Goal: Information Seeking & Learning: Learn about a topic

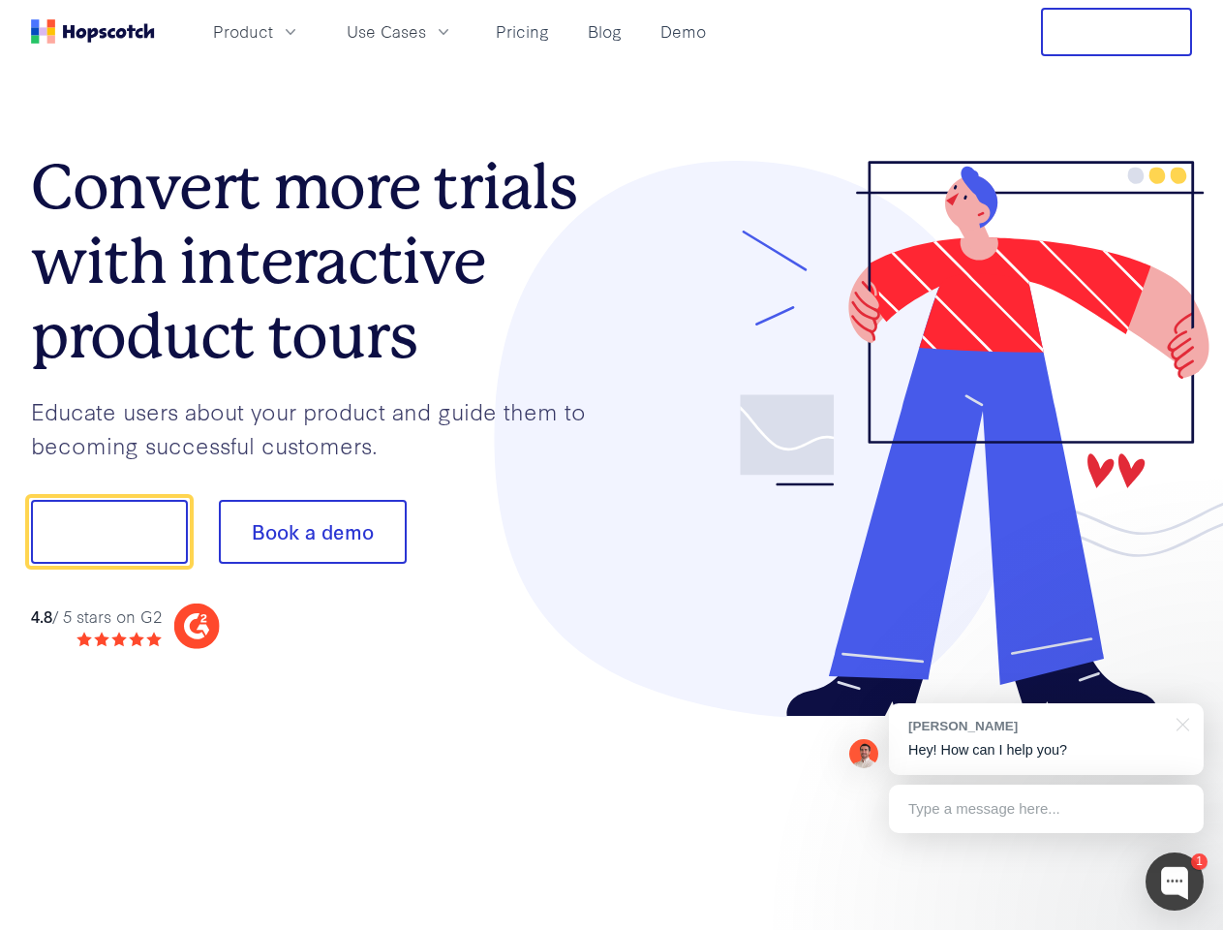
click at [612, 465] on div at bounding box center [902, 439] width 581 height 557
click at [273, 31] on span "Product" at bounding box center [243, 31] width 60 height 24
click at [426, 31] on span "Use Cases" at bounding box center [386, 31] width 79 height 24
click at [1117, 32] on button "Free Trial" at bounding box center [1116, 32] width 151 height 48
click at [108, 532] on button "Show me!" at bounding box center [109, 532] width 157 height 64
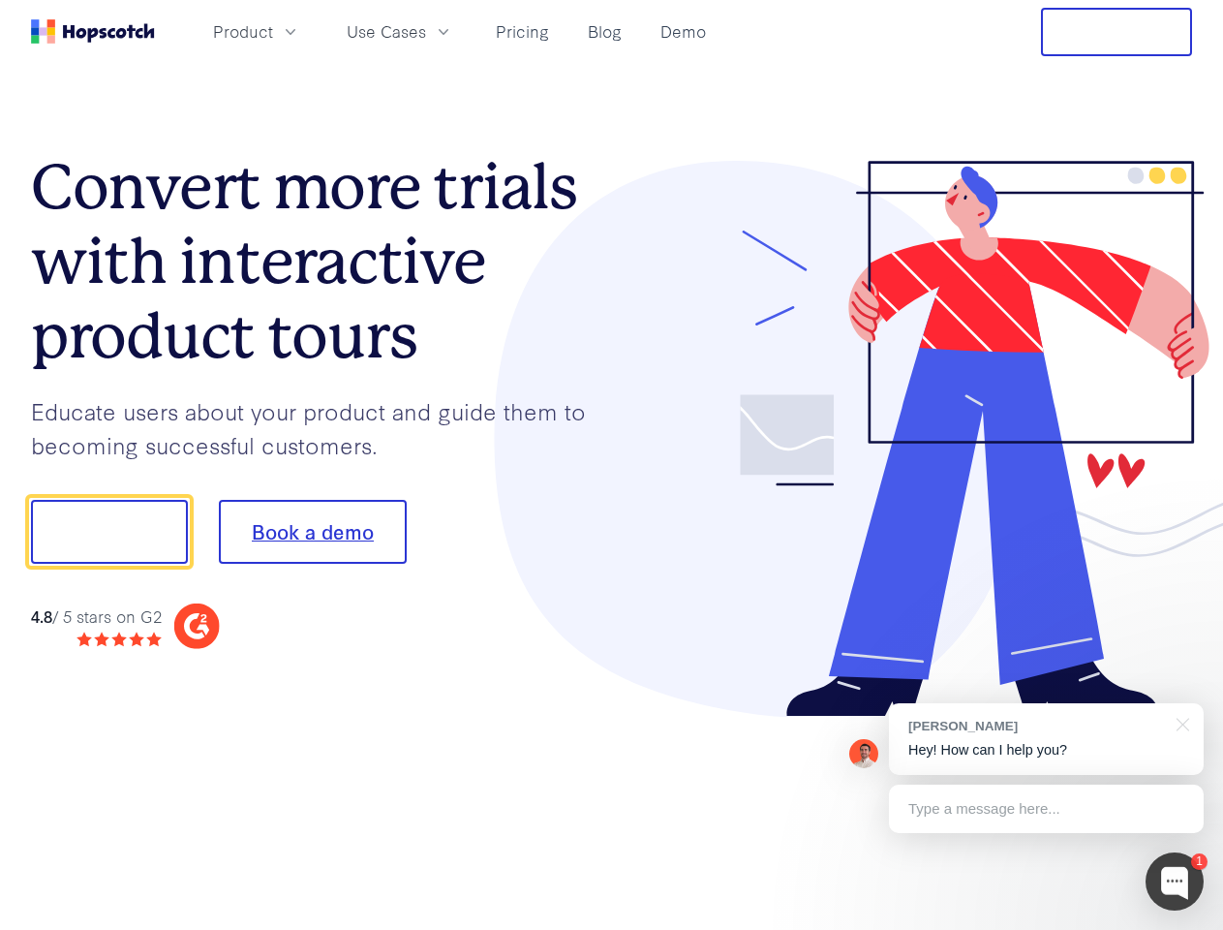
click at [312, 532] on button "Book a demo" at bounding box center [313, 532] width 188 height 64
click at [1175, 881] on div at bounding box center [1175, 881] width 58 height 58
click at [1046, 739] on div "[PERSON_NAME] Hey! How can I help you?" at bounding box center [1046, 739] width 315 height 72
click at [1180, 723] on div at bounding box center [1022, 529] width 363 height 646
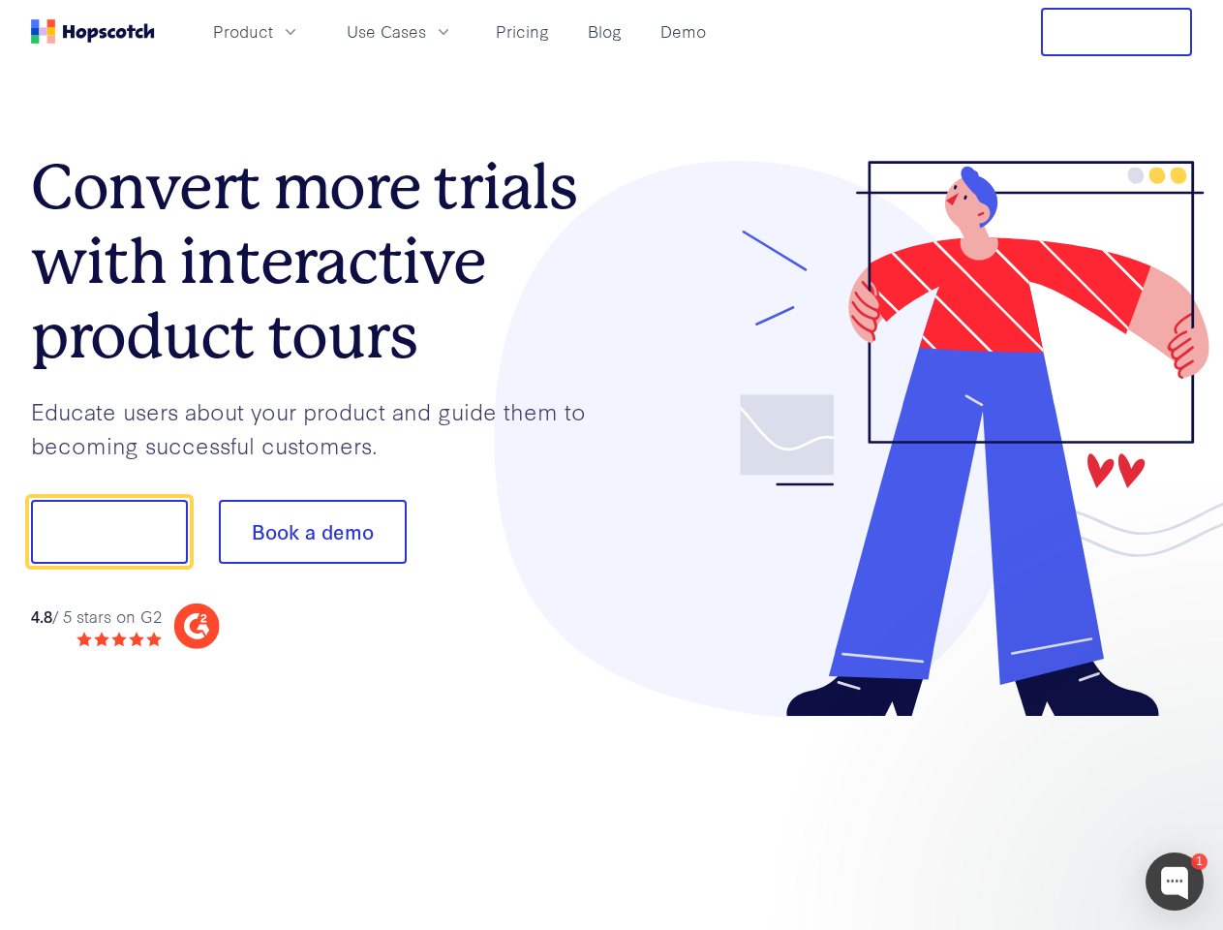
click at [1046, 809] on div at bounding box center [1022, 659] width 363 height 386
